Goal: Task Accomplishment & Management: Complete application form

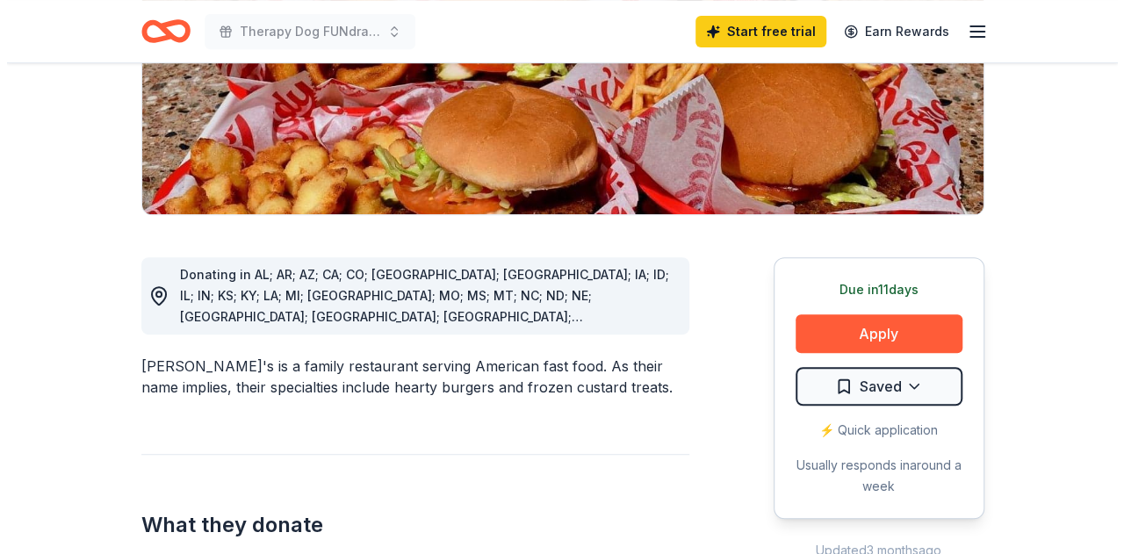
scroll to position [373, 0]
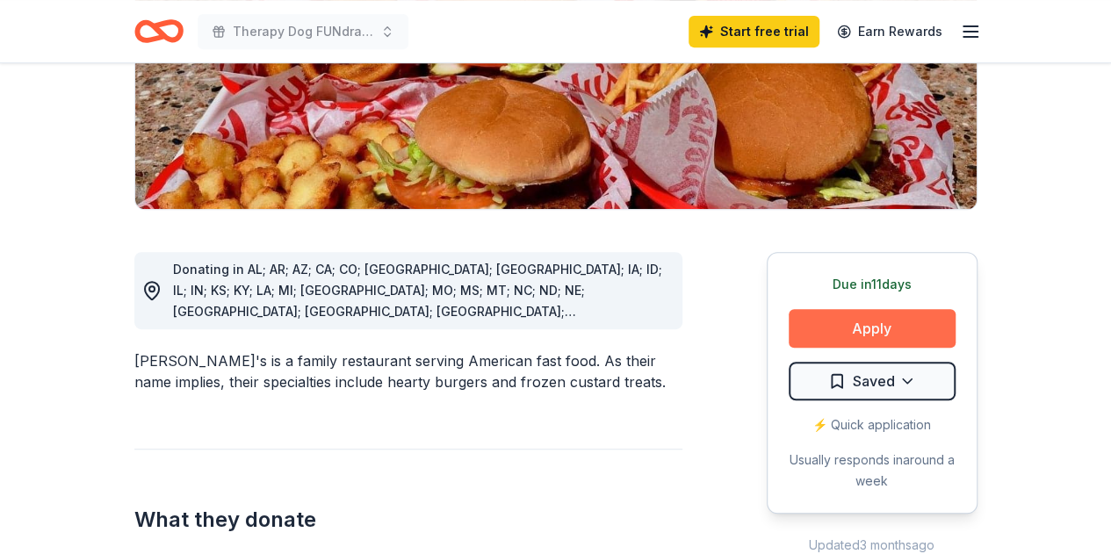
click at [843, 309] on button "Apply" at bounding box center [872, 328] width 167 height 39
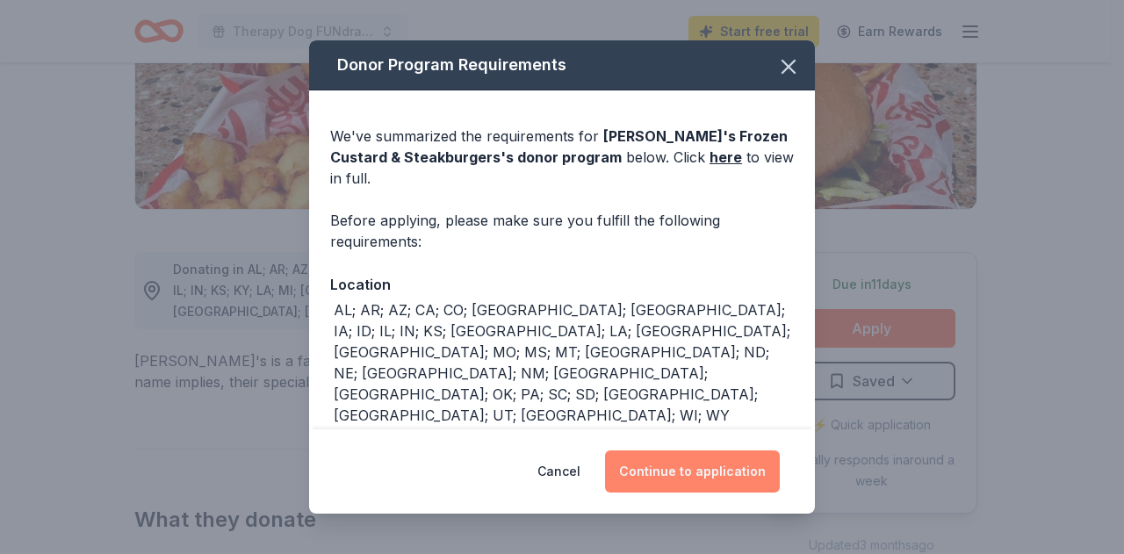
click at [675, 472] on button "Continue to application" at bounding box center [692, 471] width 175 height 42
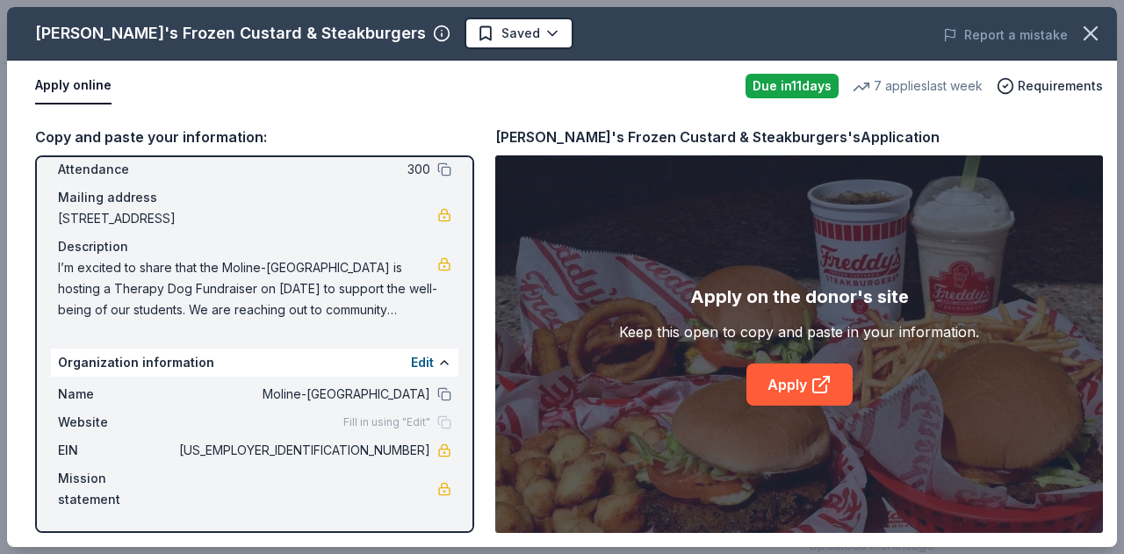
scroll to position [0, 0]
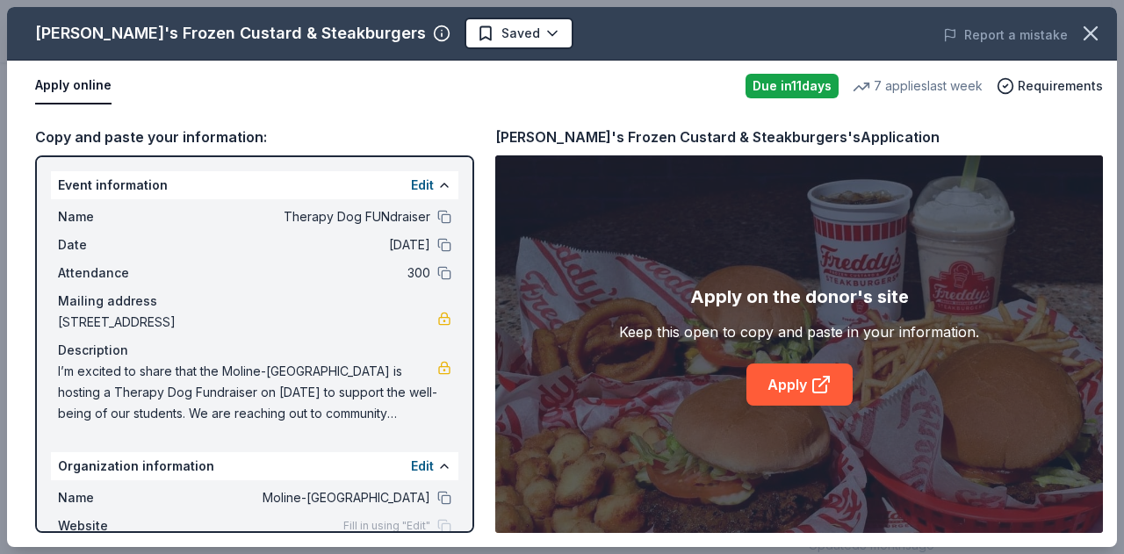
click at [209, 138] on div "Copy and paste your information:" at bounding box center [254, 137] width 439 height 23
click at [799, 386] on link "Apply" at bounding box center [799, 385] width 106 height 42
drag, startPoint x: 53, startPoint y: 364, endPoint x: 269, endPoint y: 393, distance: 217.8
click at [269, 393] on div "Name Therapy Dog FUNdraiser Date 10/26/25 Attendance 300 Mailing address 1301 4…" at bounding box center [254, 315] width 407 height 232
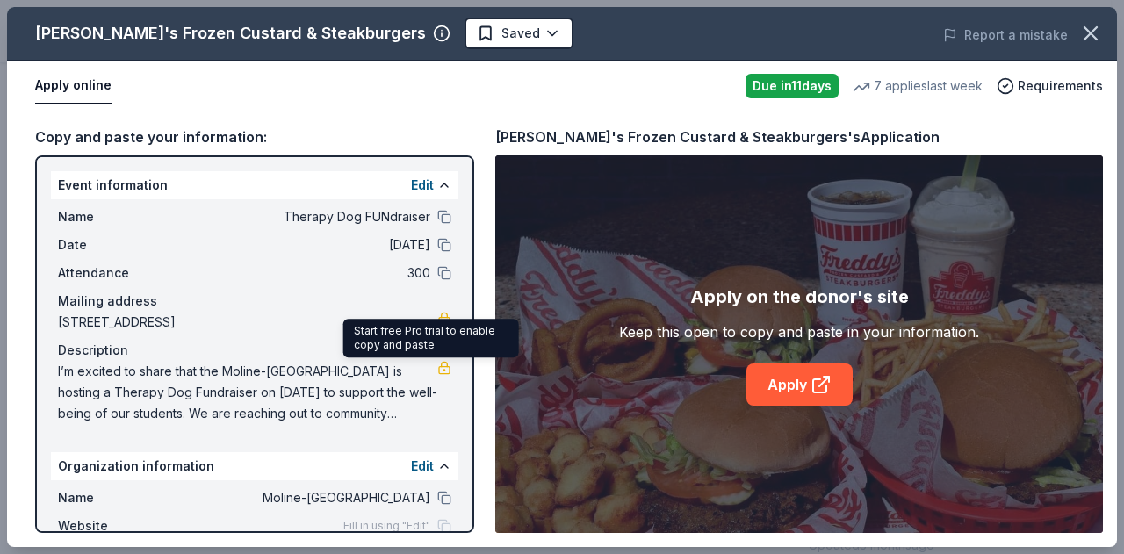
click at [430, 375] on div "I’m excited to share that the Moline-Coal Valley School District is hosting a T…" at bounding box center [254, 392] width 393 height 63
click at [437, 365] on link at bounding box center [444, 368] width 14 height 14
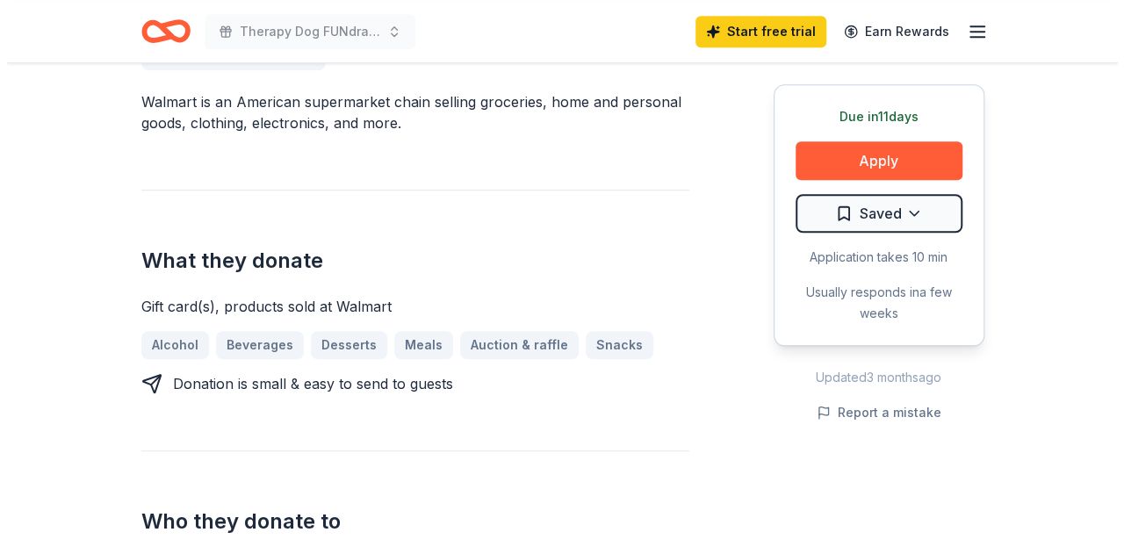
scroll to position [550, 0]
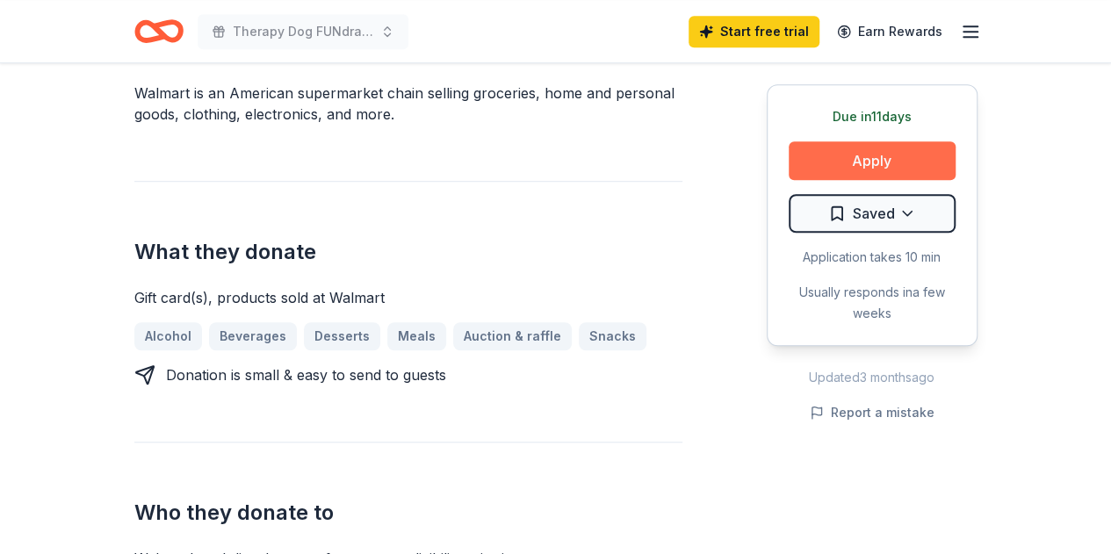
click at [867, 161] on button "Apply" at bounding box center [872, 160] width 167 height 39
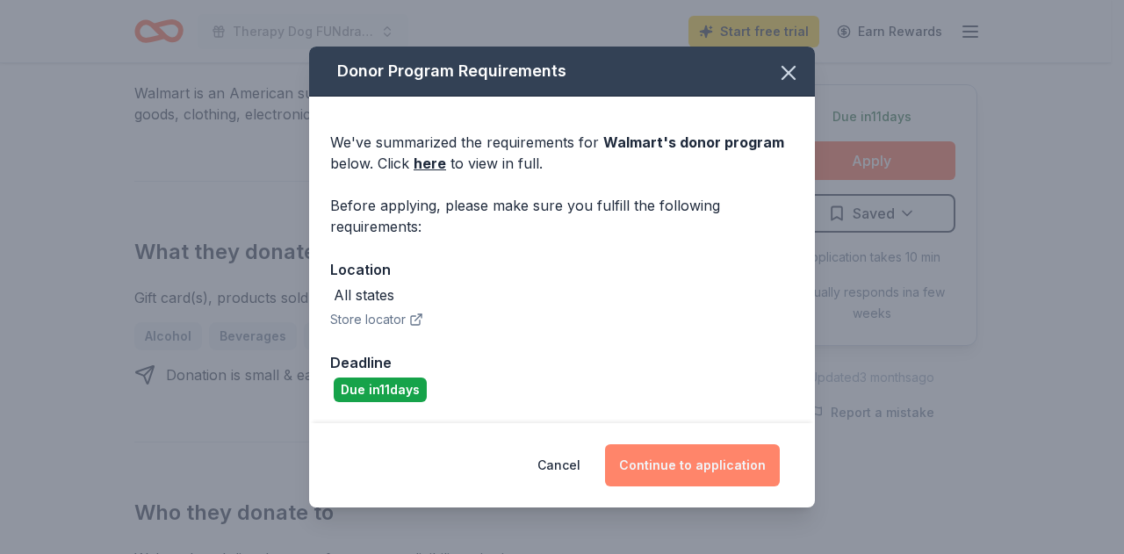
click at [704, 468] on button "Continue to application" at bounding box center [692, 465] width 175 height 42
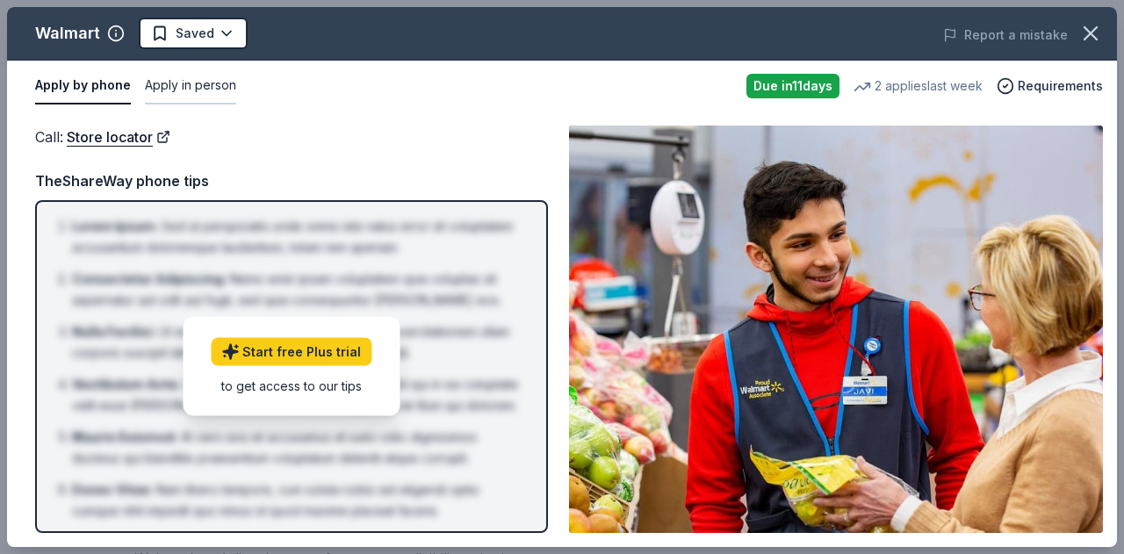
click at [201, 88] on button "Apply in person" at bounding box center [190, 86] width 91 height 37
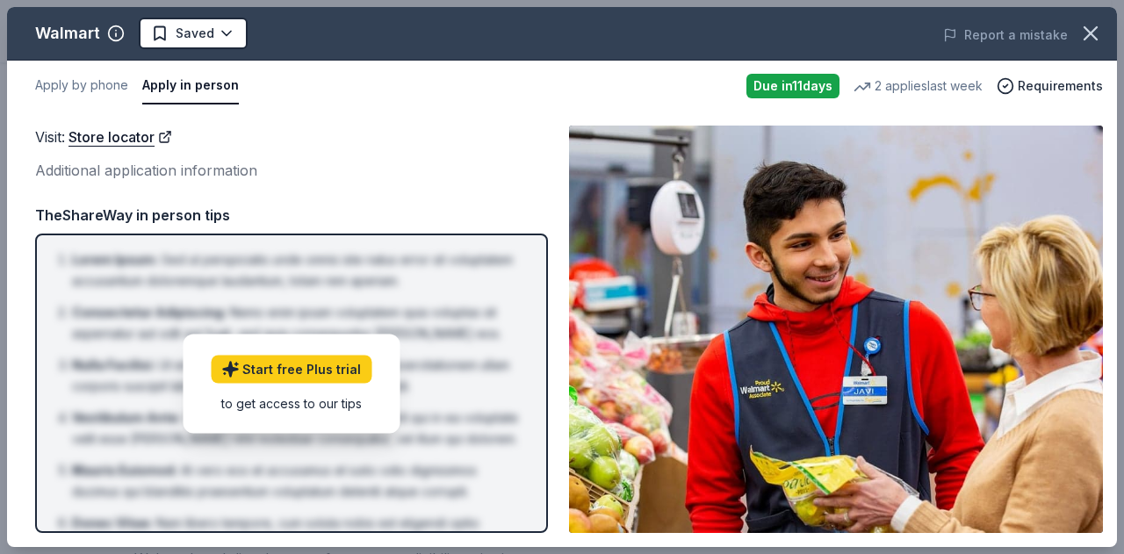
click at [162, 172] on div "Additional application information" at bounding box center [291, 170] width 513 height 23
click at [104, 80] on button "Apply by phone" at bounding box center [81, 86] width 93 height 37
